Goal: Find specific page/section: Find specific page/section

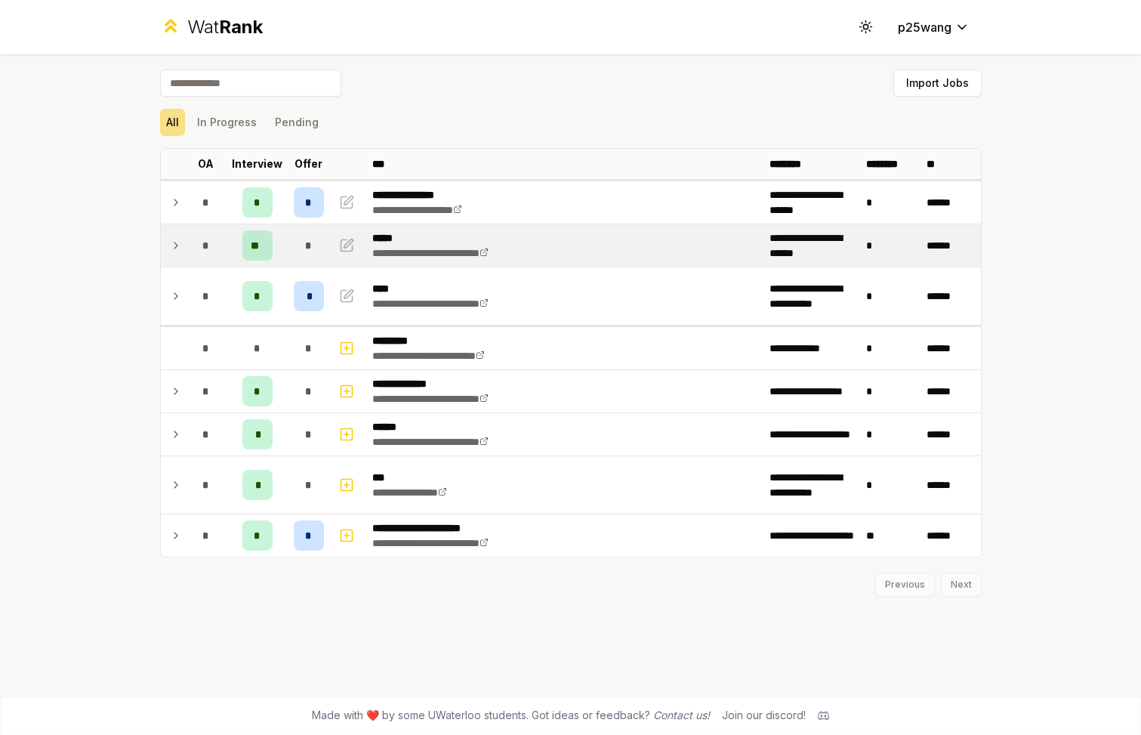
click at [185, 235] on td "*" at bounding box center [206, 245] width 42 height 42
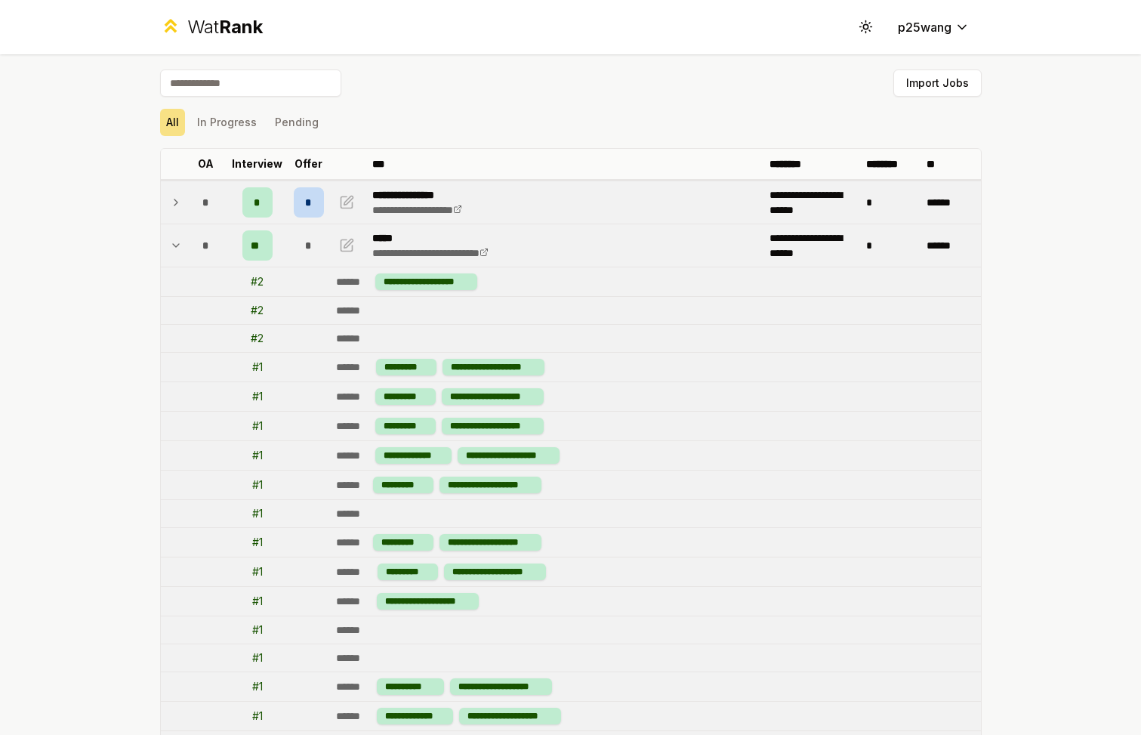
click at [309, 196] on span "*" at bounding box center [308, 202] width 7 height 15
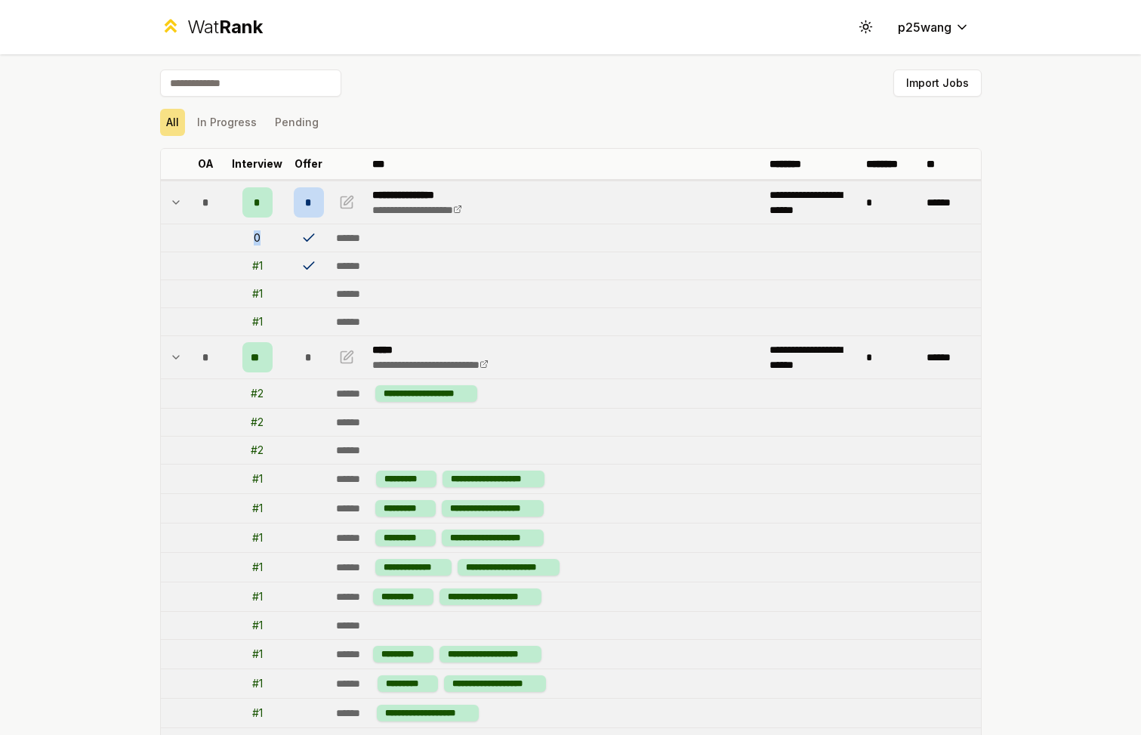
drag, startPoint x: 253, startPoint y: 236, endPoint x: 274, endPoint y: 236, distance: 21.1
click at [273, 236] on td "0" at bounding box center [257, 237] width 60 height 27
click at [274, 236] on td "0" at bounding box center [257, 237] width 60 height 27
drag, startPoint x: 258, startPoint y: 266, endPoint x: 288, endPoint y: 266, distance: 29.5
click at [279, 266] on td "# 1" at bounding box center [257, 265] width 60 height 27
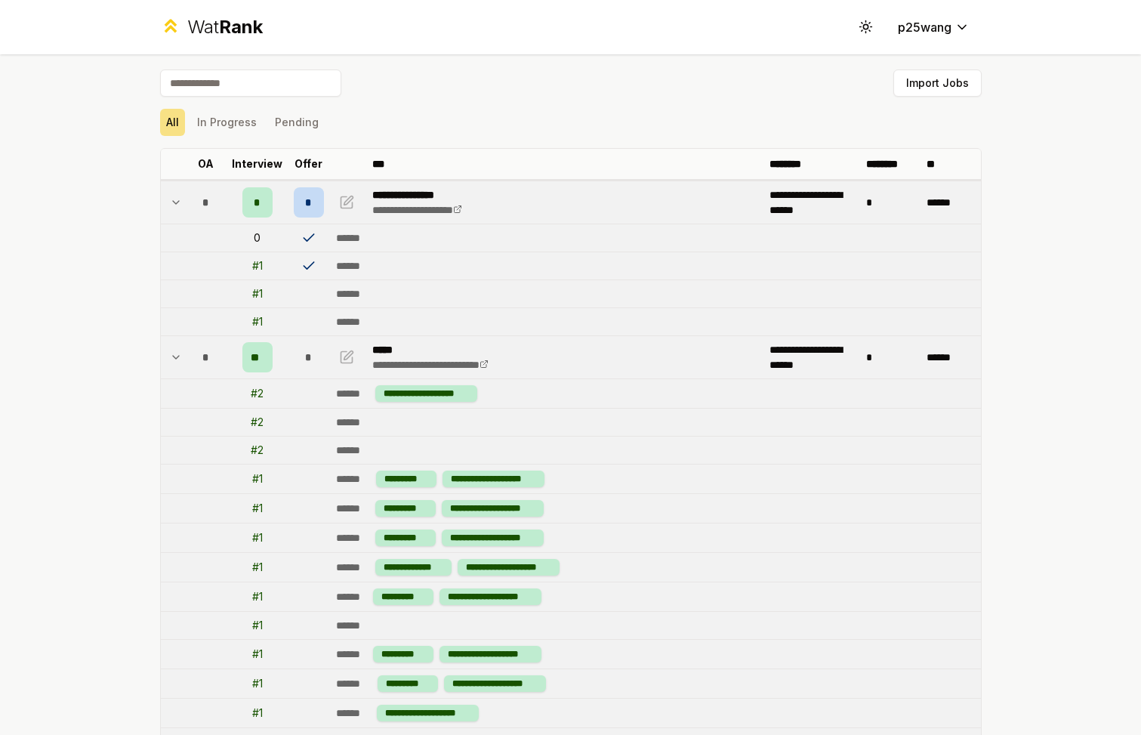
click at [288, 266] on td at bounding box center [309, 265] width 42 height 27
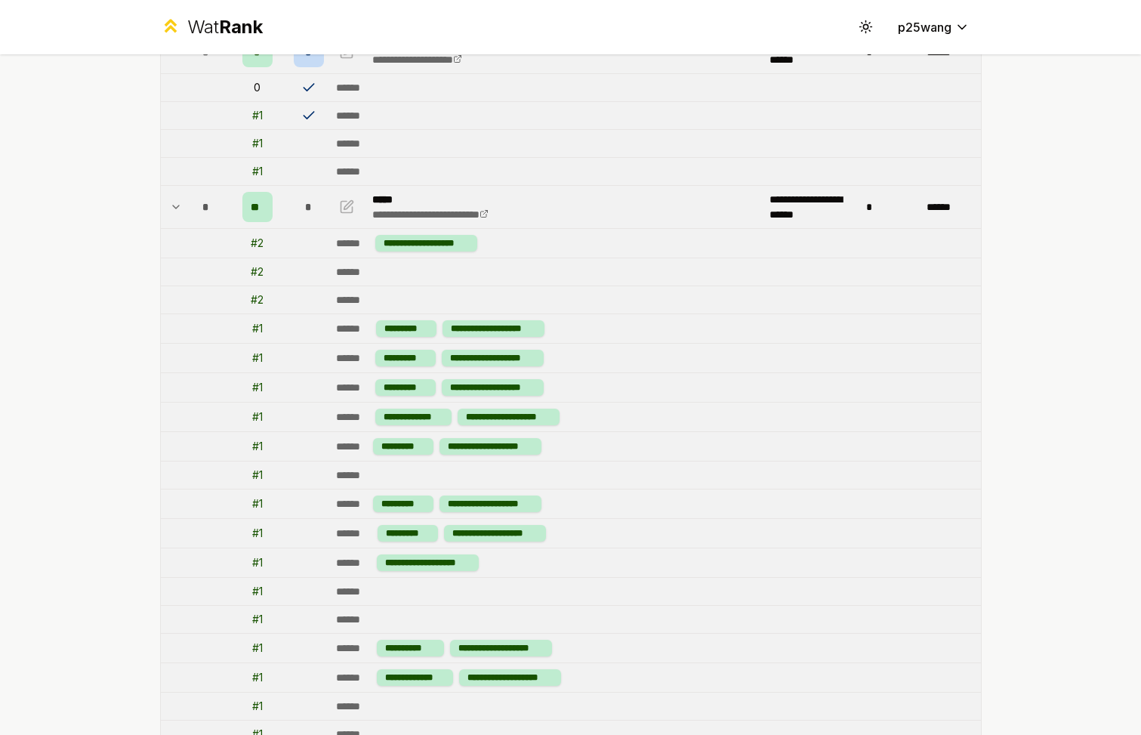
scroll to position [147, 0]
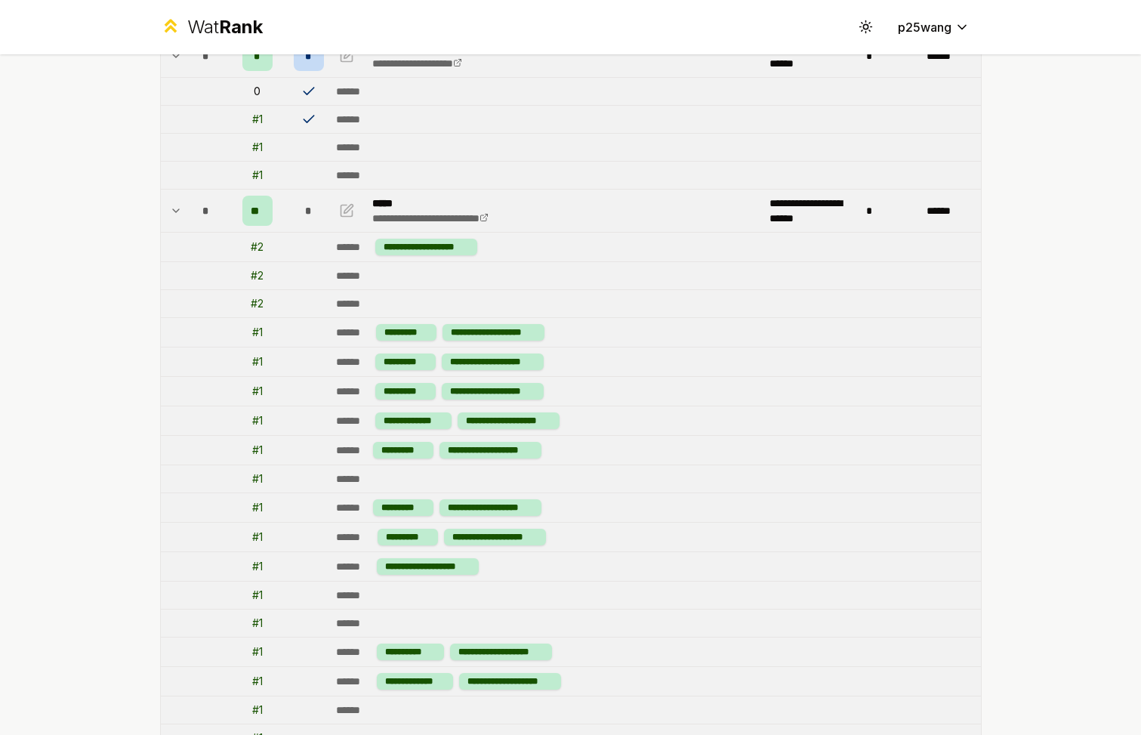
click at [185, 207] on td "*" at bounding box center [206, 211] width 42 height 42
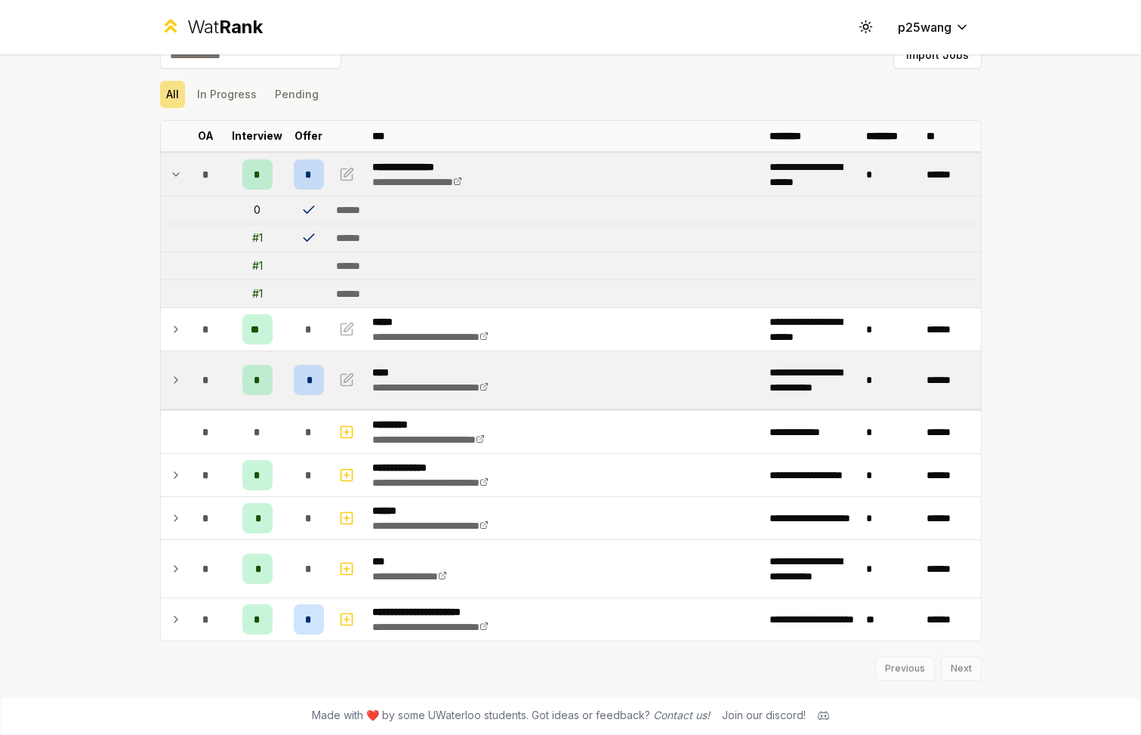
click at [183, 381] on td at bounding box center [173, 379] width 24 height 57
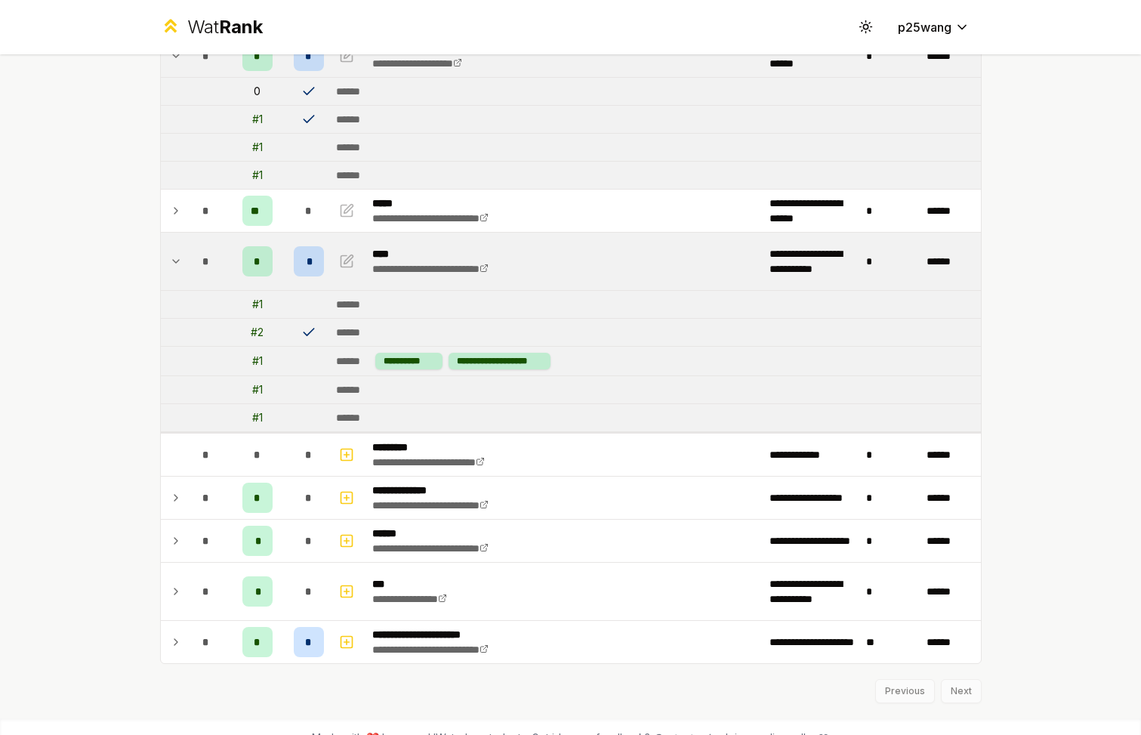
click at [183, 381] on td at bounding box center [173, 389] width 24 height 27
click at [181, 255] on icon at bounding box center [176, 261] width 12 height 18
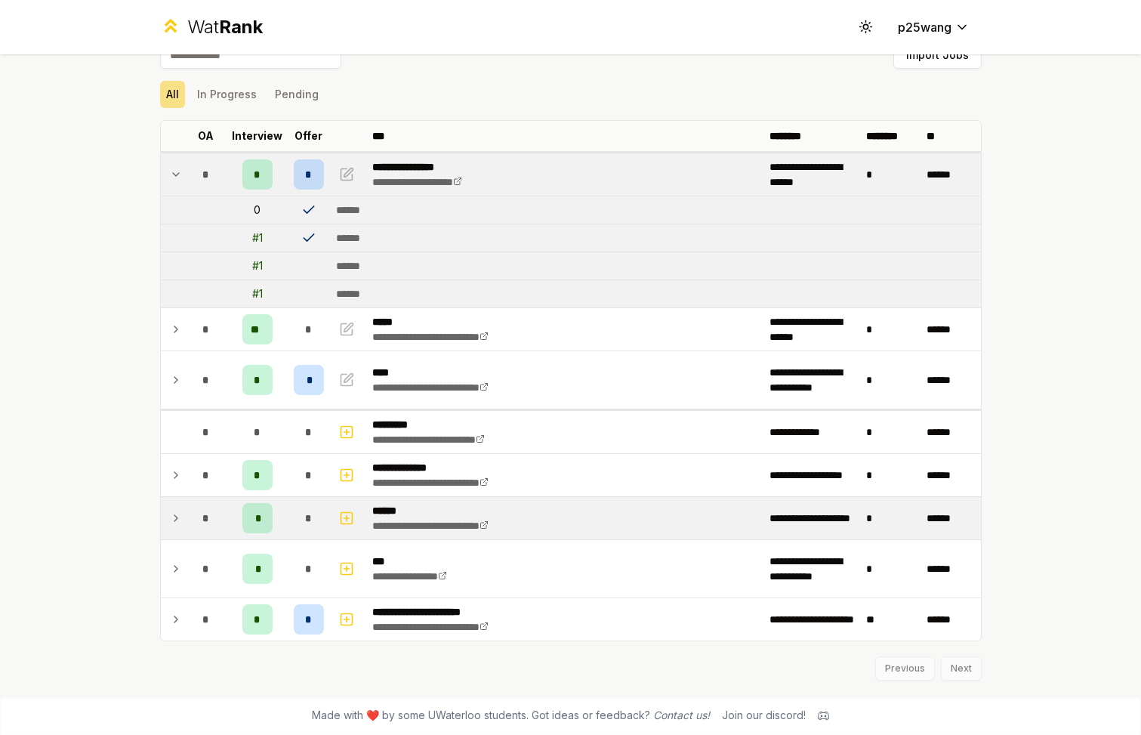
click at [184, 508] on td at bounding box center [173, 518] width 24 height 42
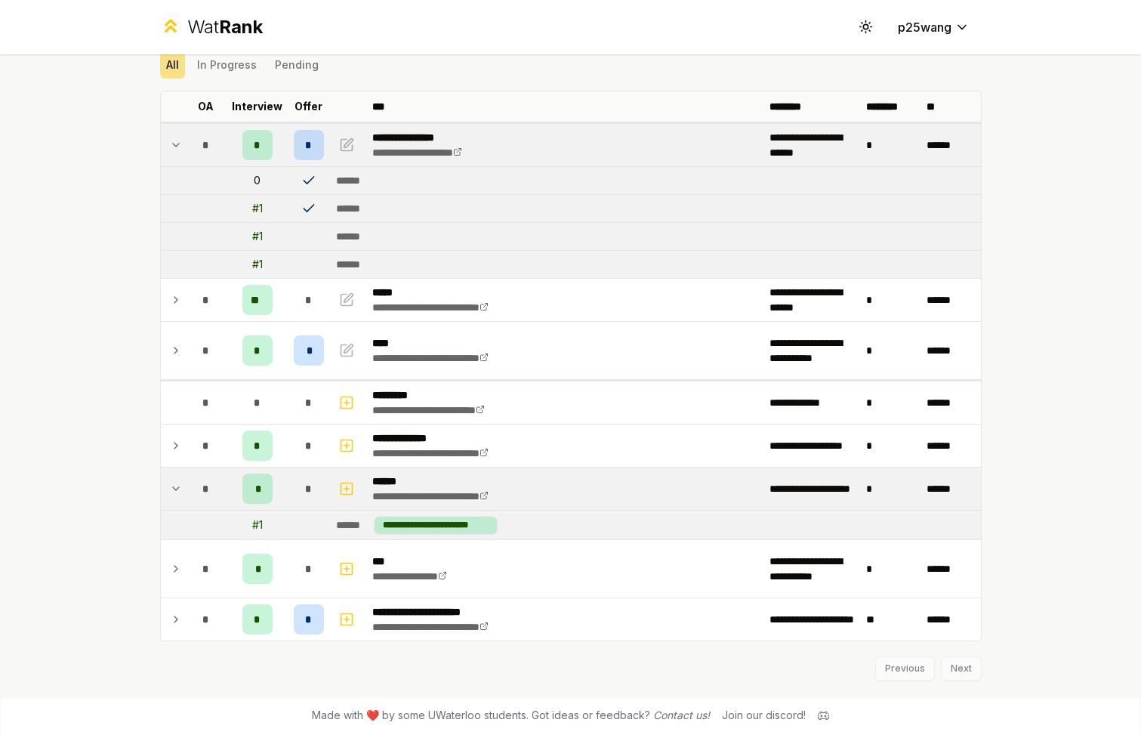
click at [178, 483] on icon at bounding box center [176, 489] width 12 height 18
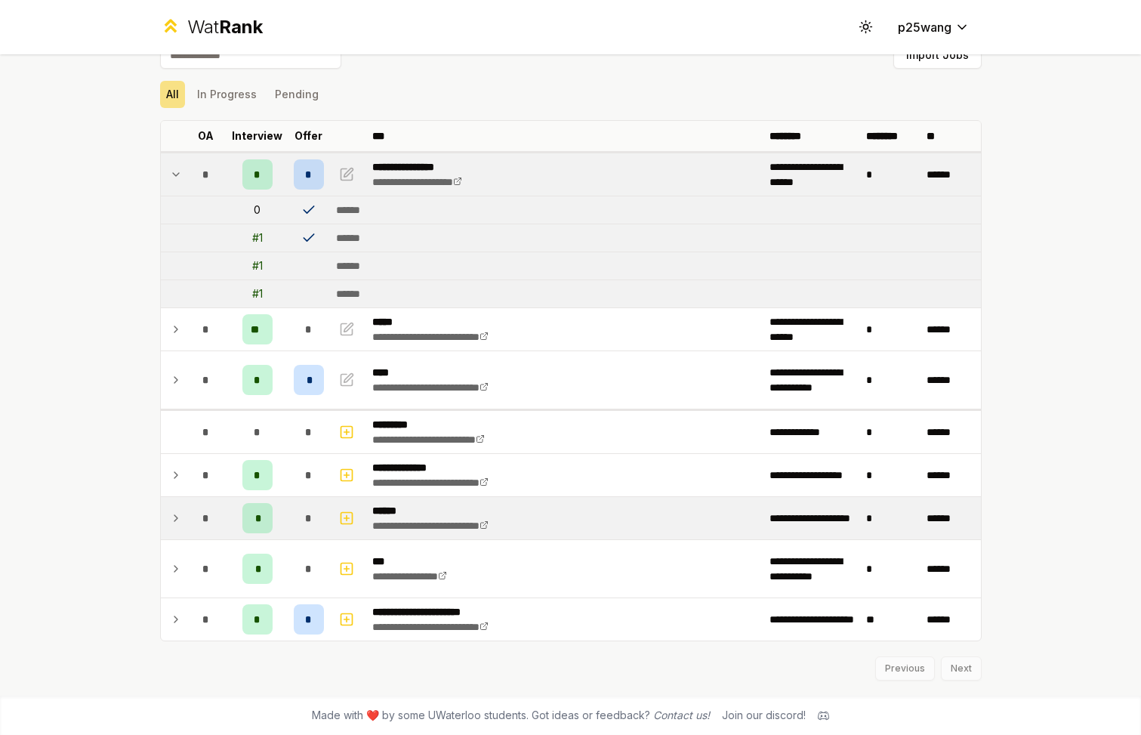
click at [178, 483] on icon at bounding box center [176, 475] width 12 height 18
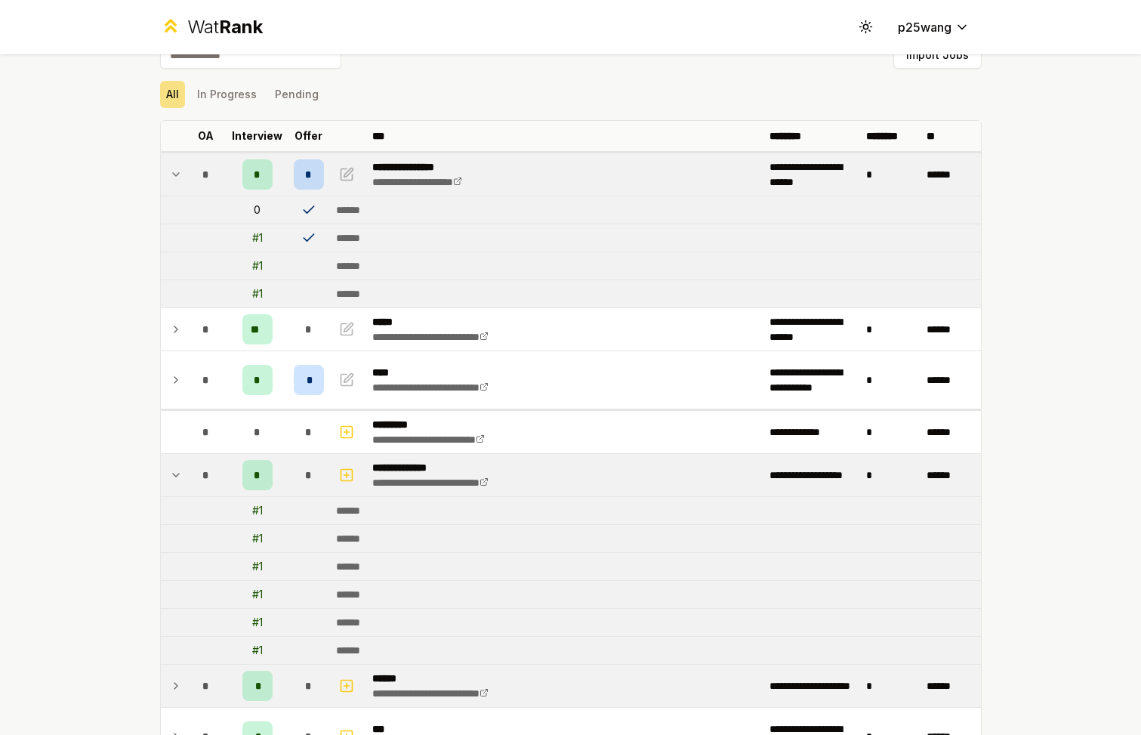
scroll to position [147, 0]
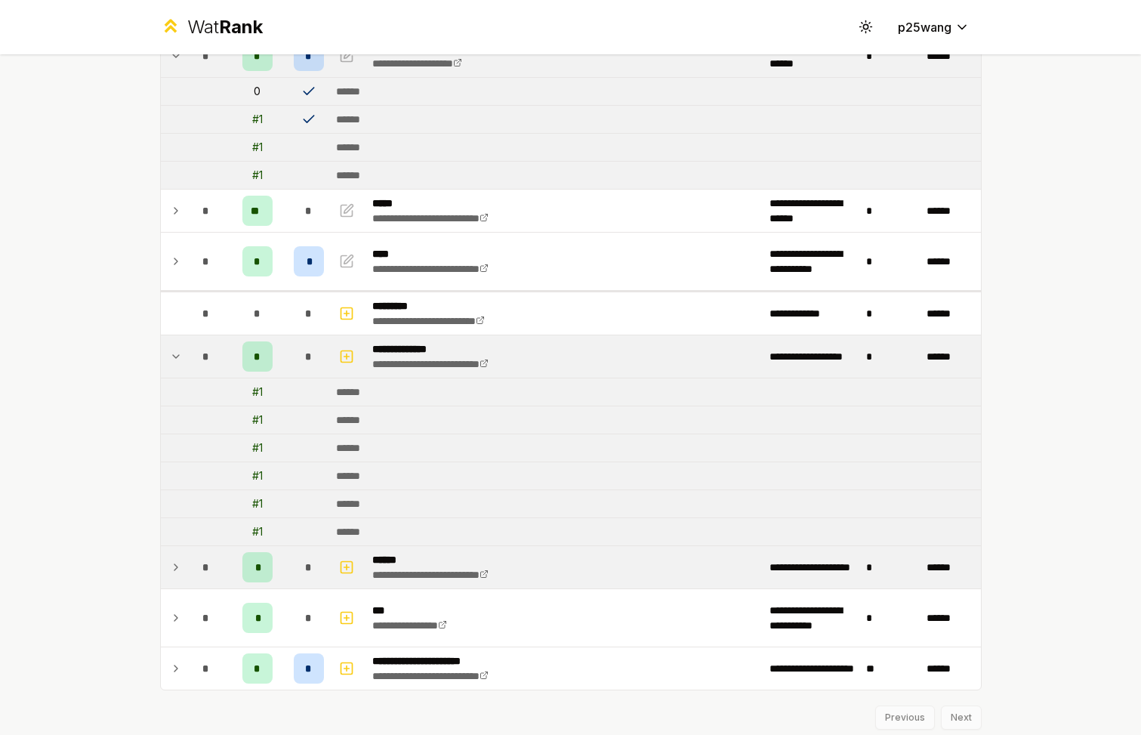
click at [181, 357] on icon at bounding box center [176, 356] width 12 height 18
